Goal: Share content

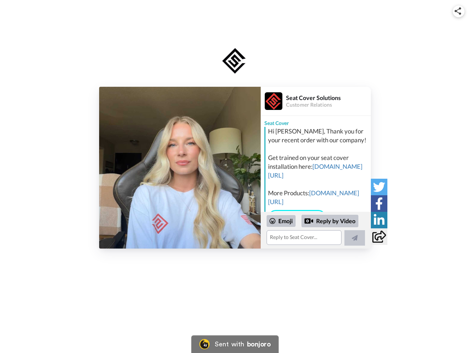
click at [459, 11] on img at bounding box center [458, 10] width 7 height 7
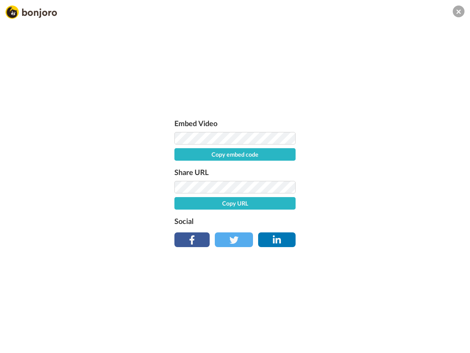
click at [180, 168] on label "Share URL" at bounding box center [235, 172] width 121 height 12
click at [316, 230] on div "Embed Video Copy embed code Share URL Copy URL Social" at bounding box center [235, 216] width 470 height 353
click at [282, 221] on label "Social" at bounding box center [235, 221] width 121 height 12
click at [330, 221] on div "Embed Video Copy embed code Share URL Copy URL Social" at bounding box center [235, 216] width 470 height 353
click at [355, 238] on div "Embed Video Copy embed code Share URL Copy URL Social" at bounding box center [235, 216] width 470 height 353
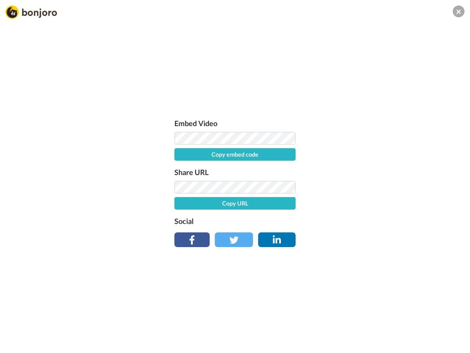
click at [379, 187] on div "Embed Video Copy embed code Share URL Copy URL Social" at bounding box center [235, 216] width 470 height 353
click at [379, 203] on div "Embed Video Copy embed code Share URL Copy URL Social" at bounding box center [235, 216] width 470 height 353
click at [379, 220] on div "Embed Video Copy embed code Share URL Copy URL Social" at bounding box center [235, 216] width 470 height 353
click at [379, 236] on div "Embed Video Copy embed code Share URL Copy URL Social" at bounding box center [235, 216] width 470 height 353
